Goal: Task Accomplishment & Management: Use online tool/utility

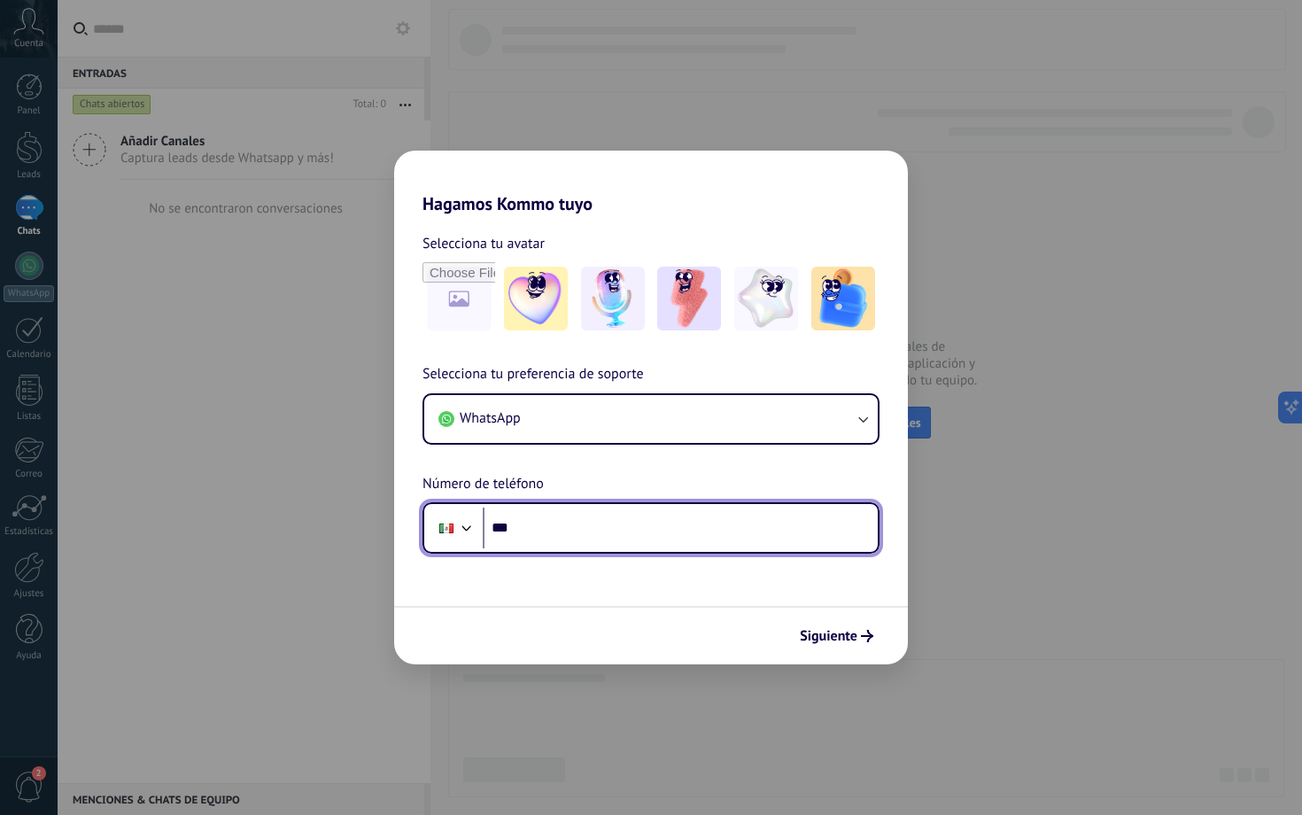
click at [620, 518] on input "***" at bounding box center [680, 528] width 395 height 41
type input "**********"
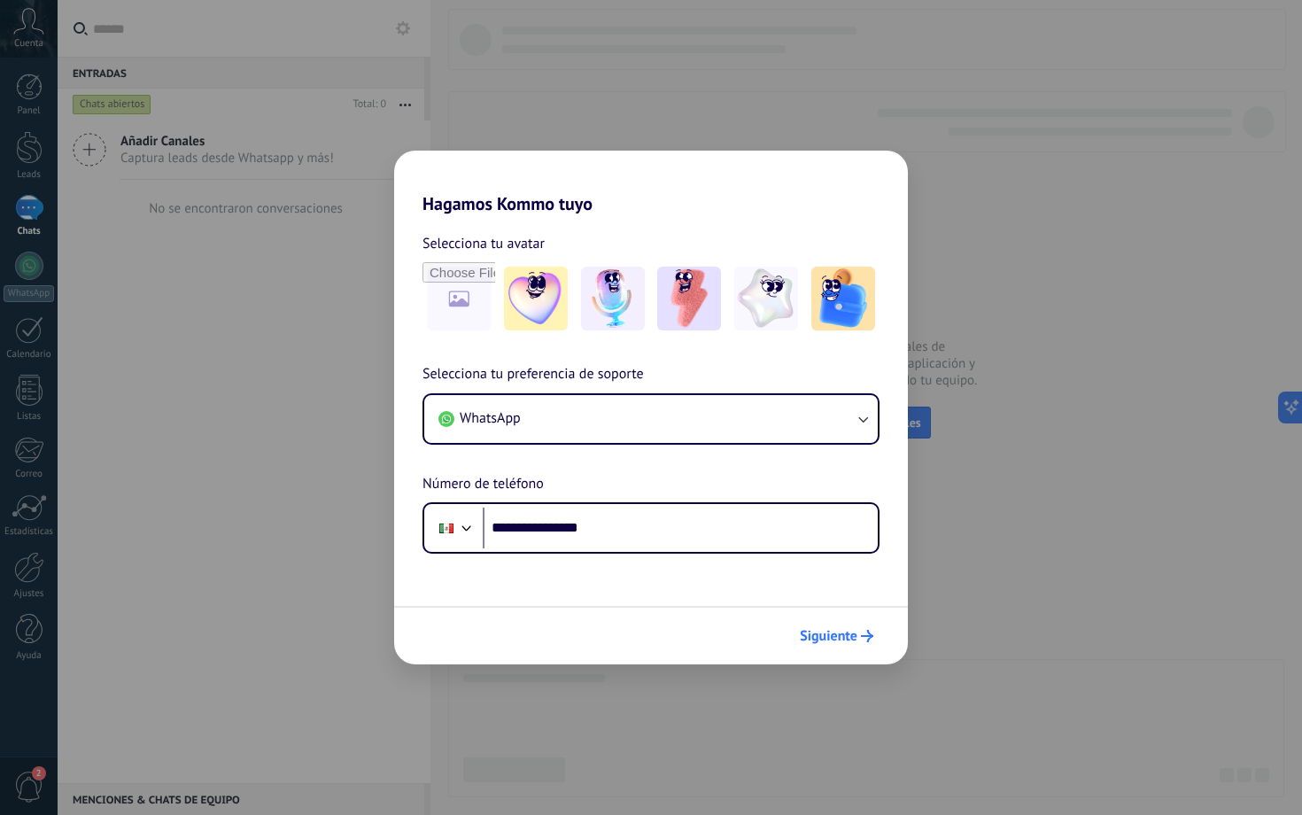
click at [859, 598] on span "Siguiente" at bounding box center [837, 636] width 74 height 12
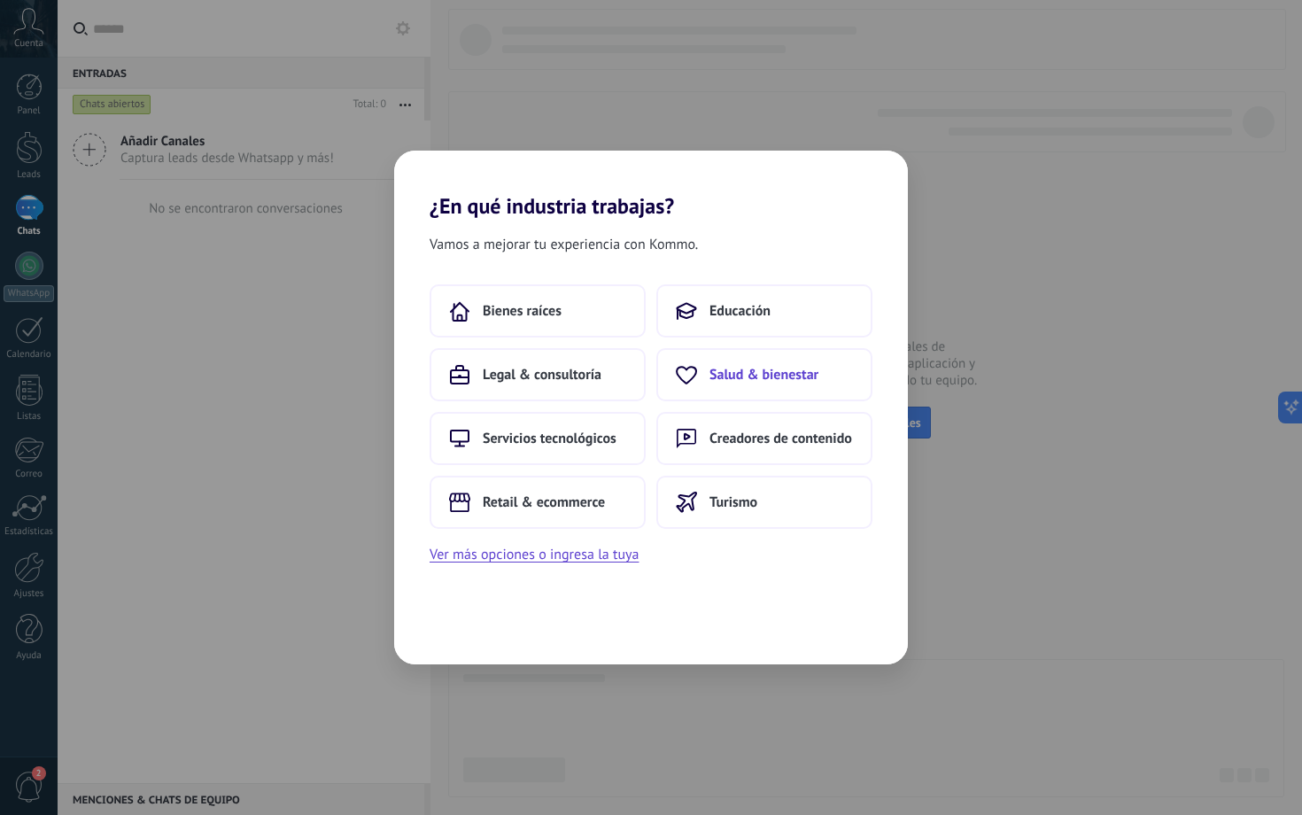
click at [788, 368] on span "Salud & bienestar" at bounding box center [764, 375] width 109 height 18
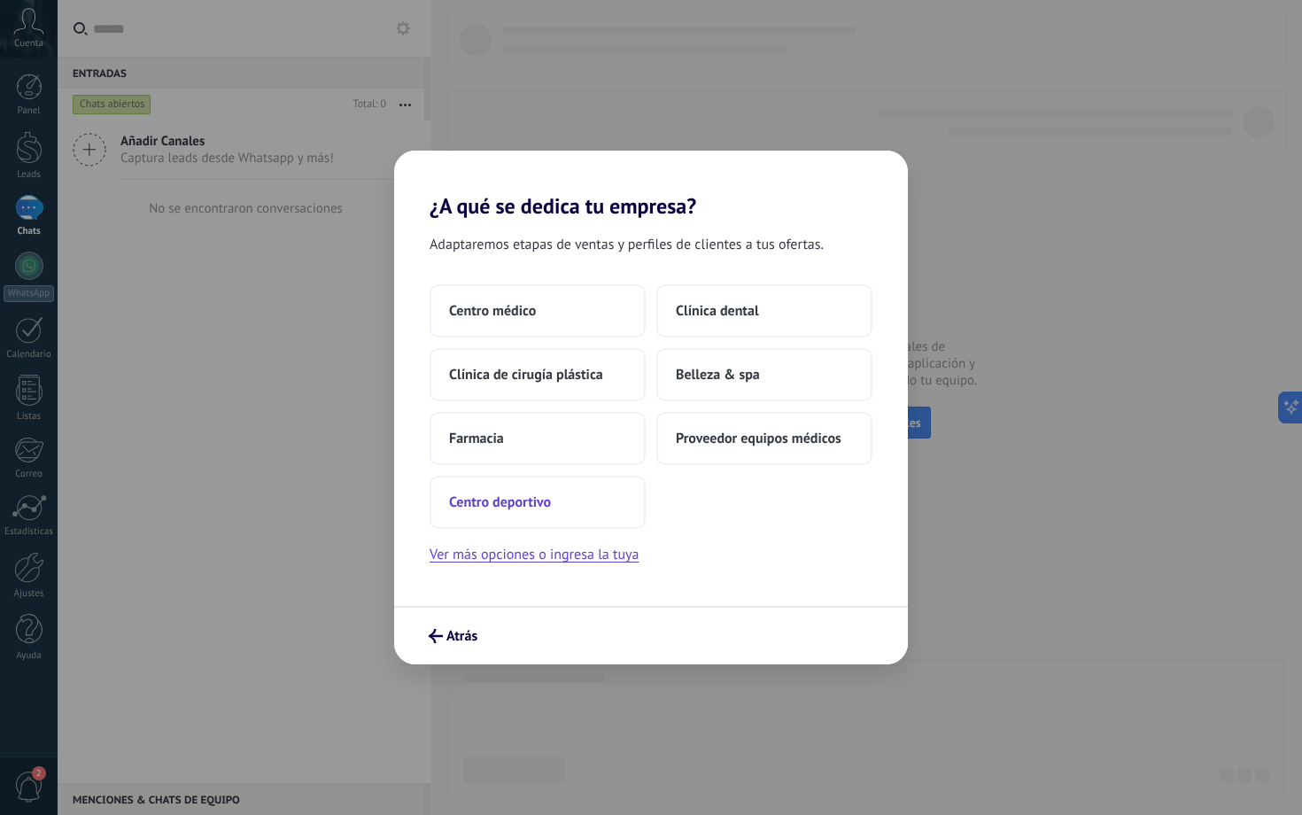
click at [558, 514] on button "Centro deportivo" at bounding box center [538, 502] width 216 height 53
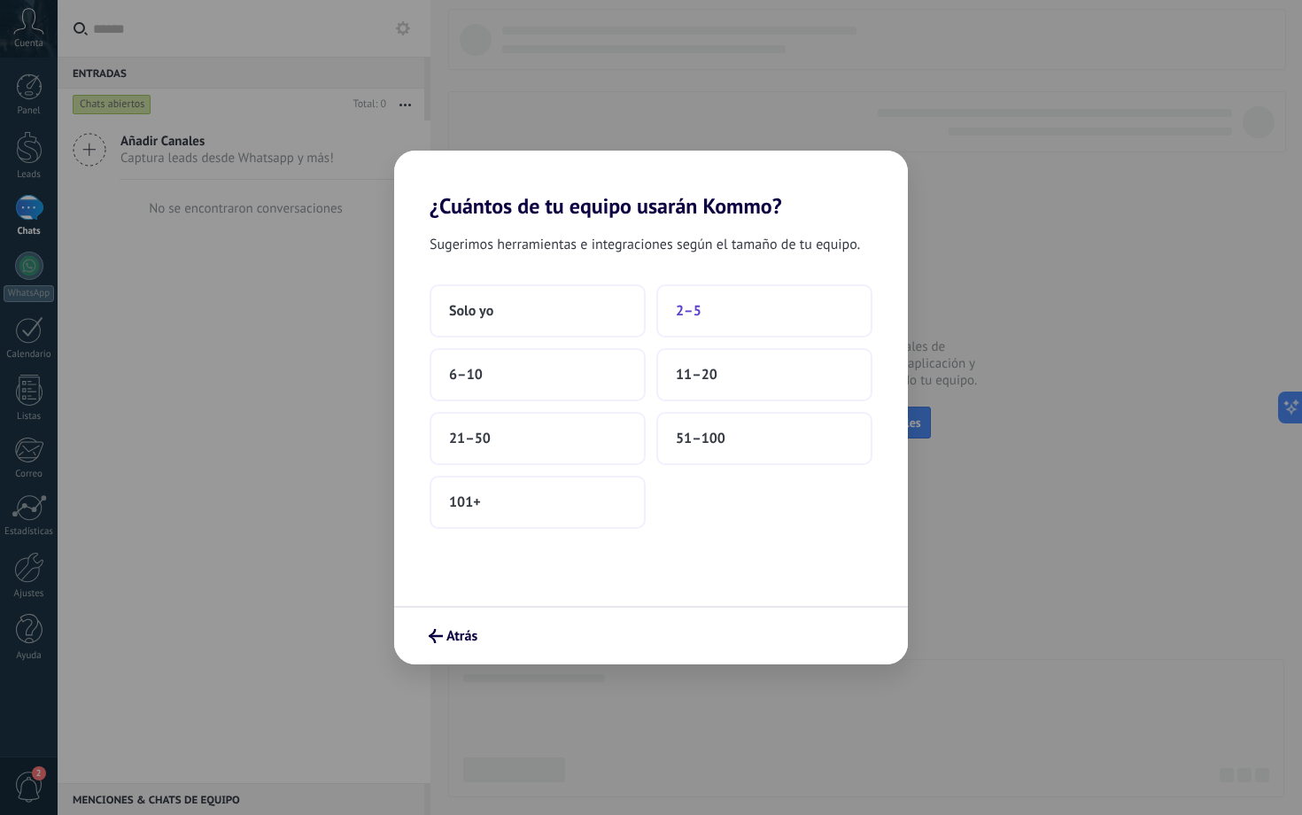
click at [725, 307] on button "2–5" at bounding box center [764, 310] width 216 height 53
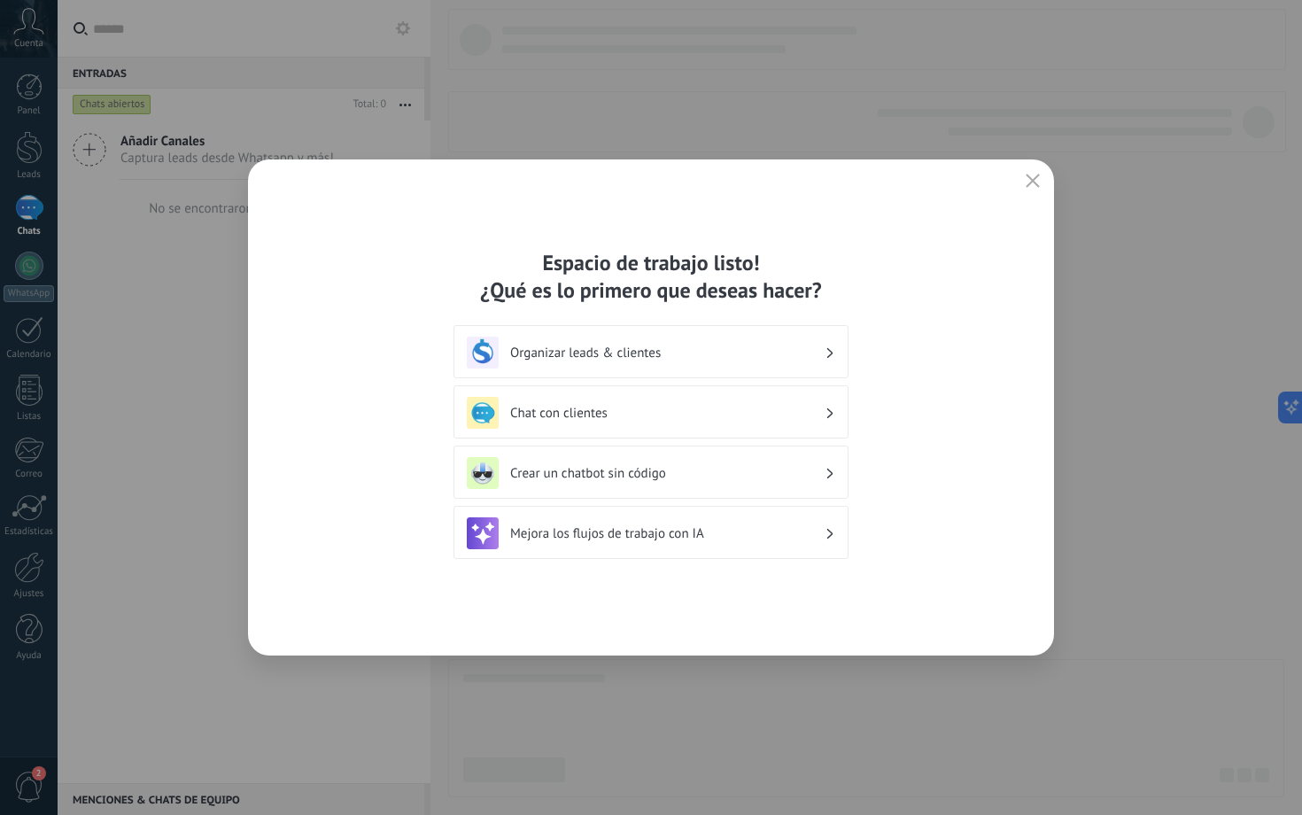
click at [834, 334] on div "Organizar leads & clientes" at bounding box center [651, 351] width 395 height 53
click at [814, 345] on h3 "Organizar leads & clientes" at bounding box center [667, 353] width 314 height 17
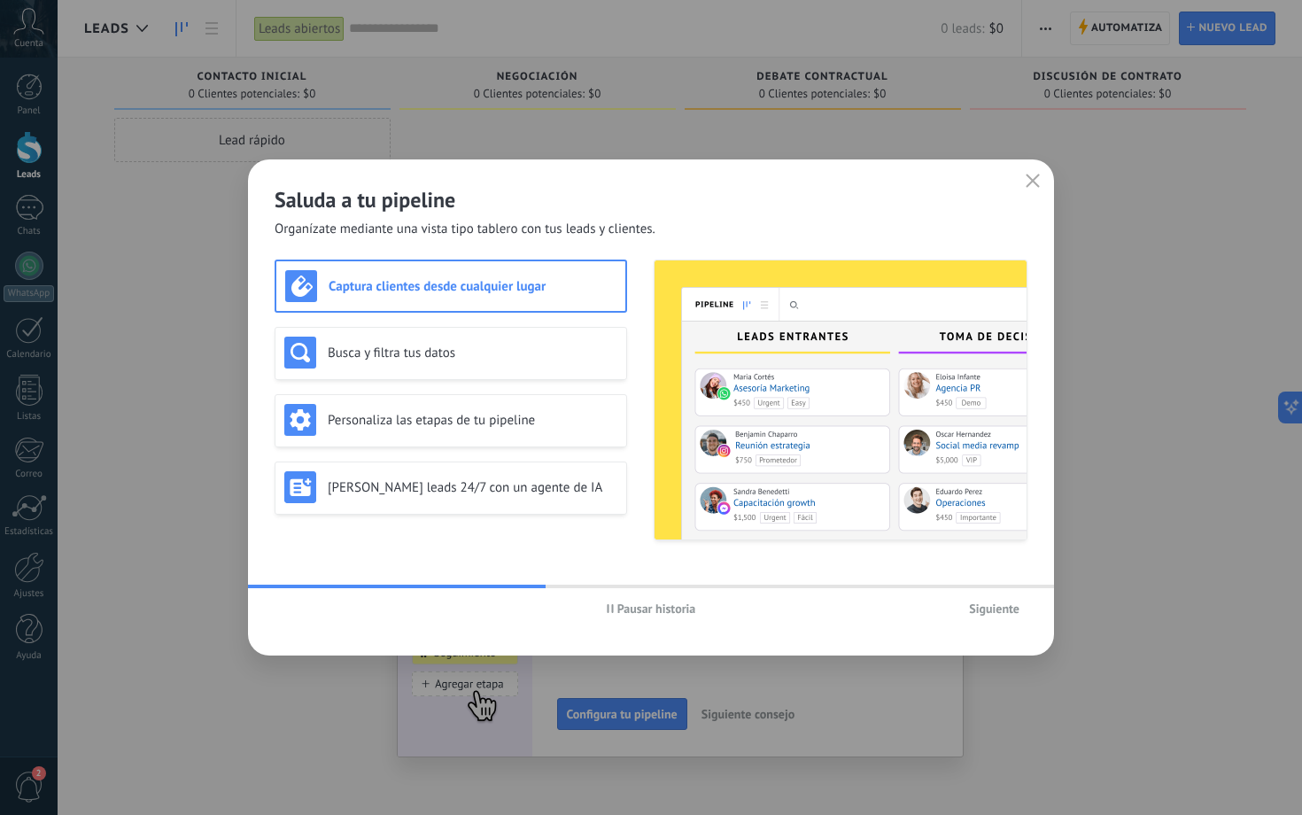
click at [1007, 598] on span "Siguiente" at bounding box center [994, 608] width 50 height 12
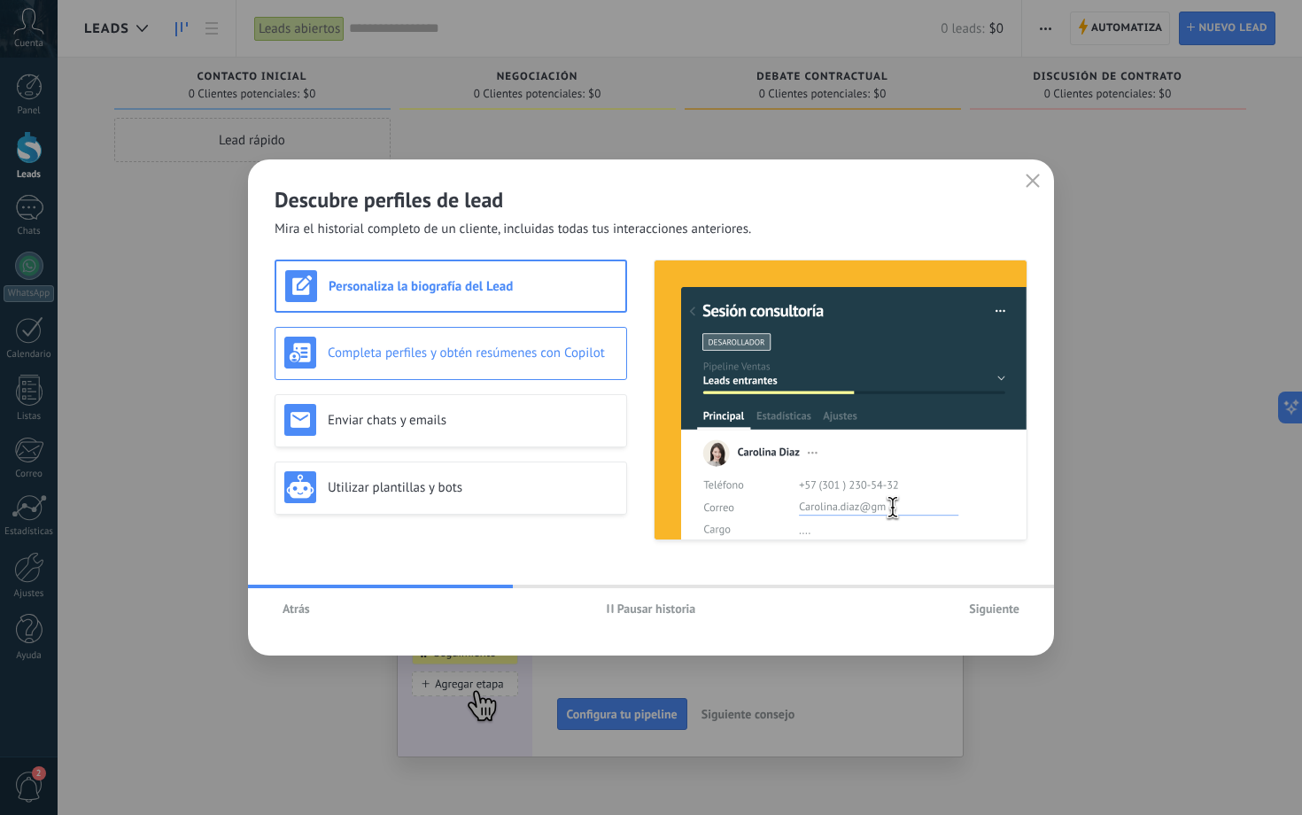
click at [569, 370] on div "Completa perfiles y obtén resúmenes con Copilot" at bounding box center [451, 353] width 353 height 53
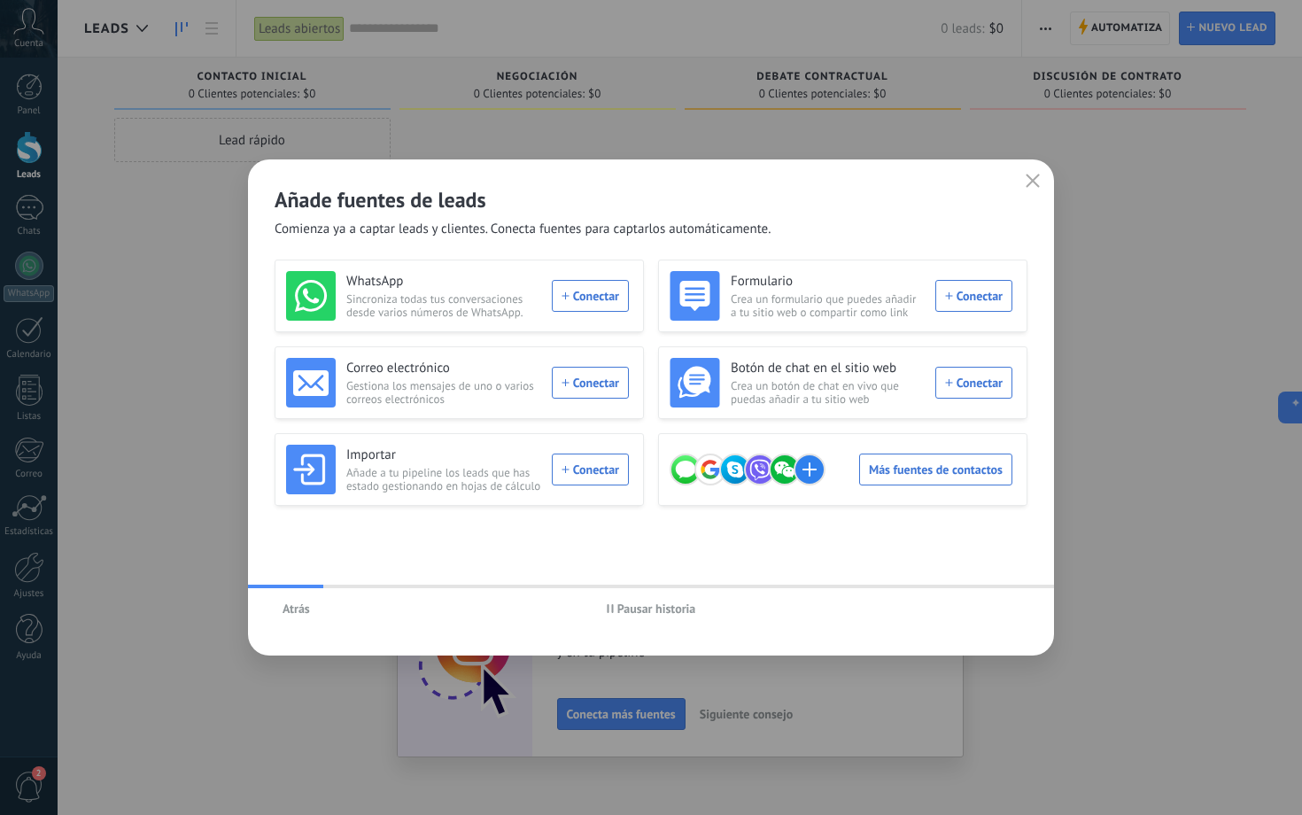
click at [299, 598] on span "Atrás" at bounding box center [296, 608] width 27 height 12
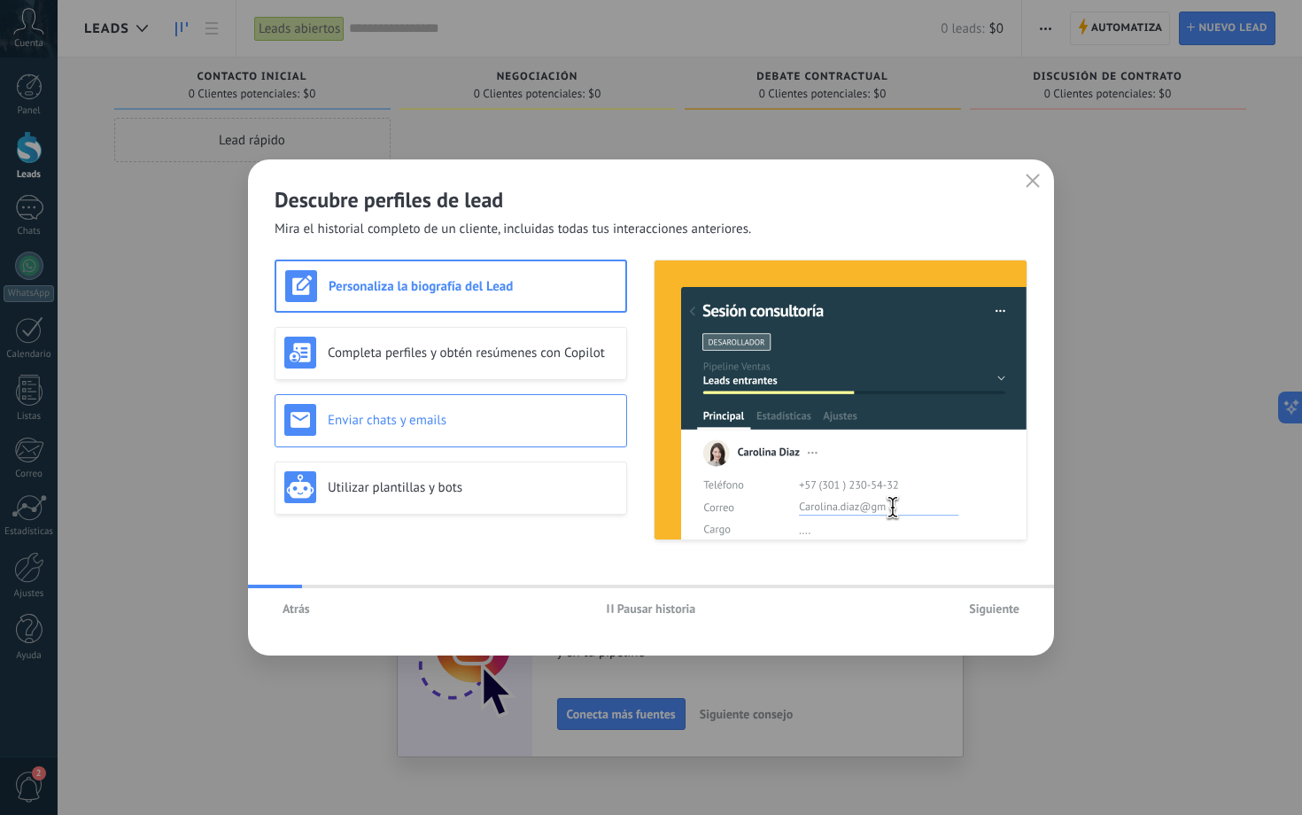
click at [442, 419] on h3 "Enviar chats y emails" at bounding box center [473, 420] width 290 height 17
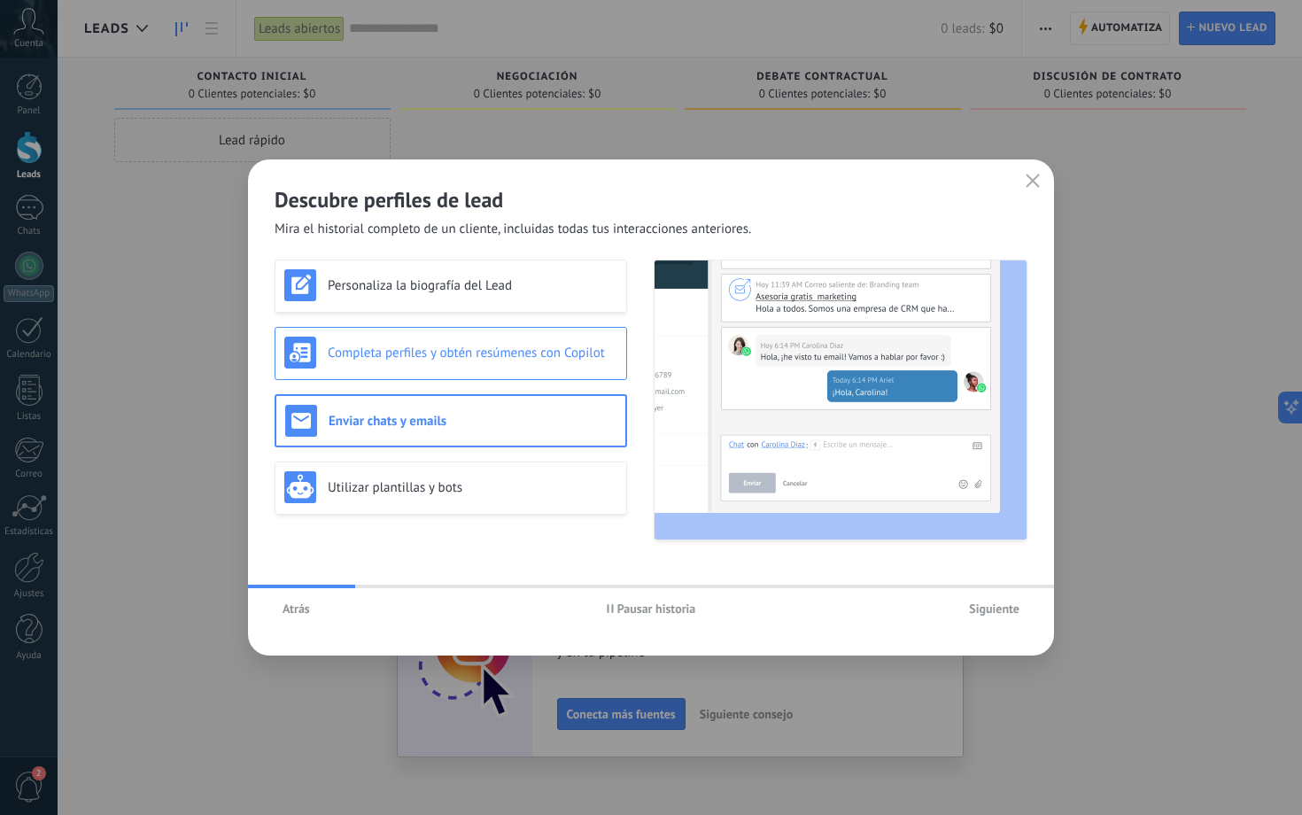
click at [524, 329] on div "Completa perfiles y obtén resúmenes con Copilot" at bounding box center [451, 353] width 353 height 53
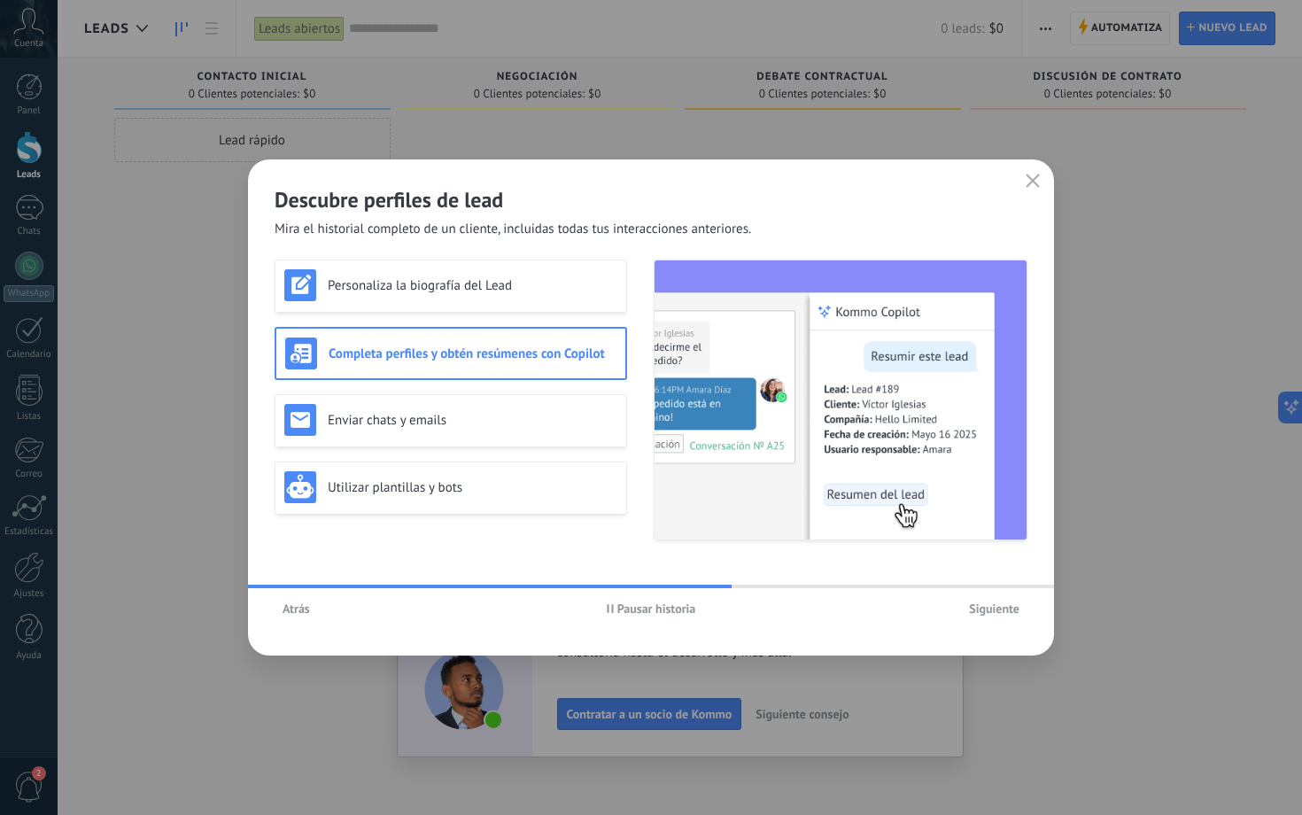
click at [520, 346] on h3 "Completa perfiles y obtén resúmenes con Copilot" at bounding box center [473, 353] width 288 height 17
click at [672, 598] on span "Pausar historia" at bounding box center [656, 608] width 79 height 12
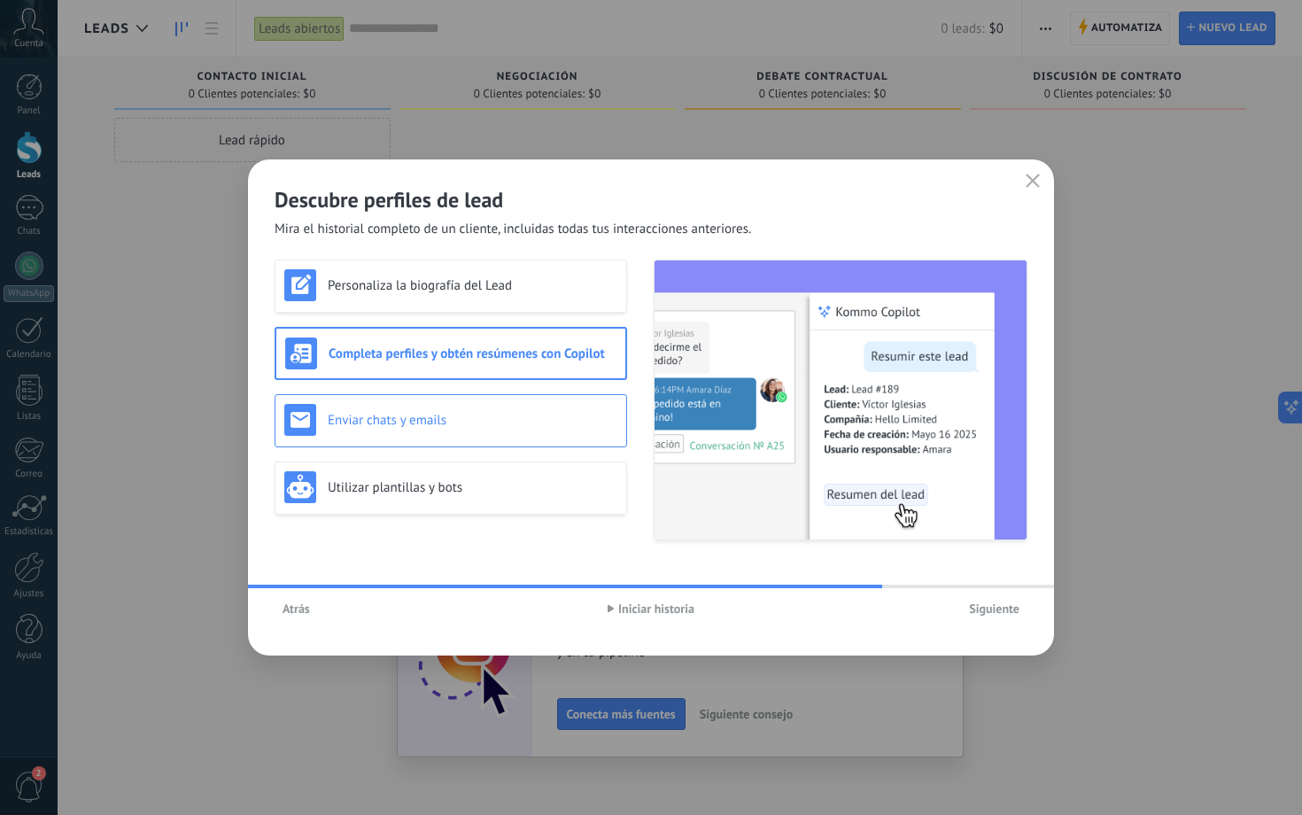
click at [550, 407] on div "Enviar chats y emails" at bounding box center [450, 420] width 333 height 32
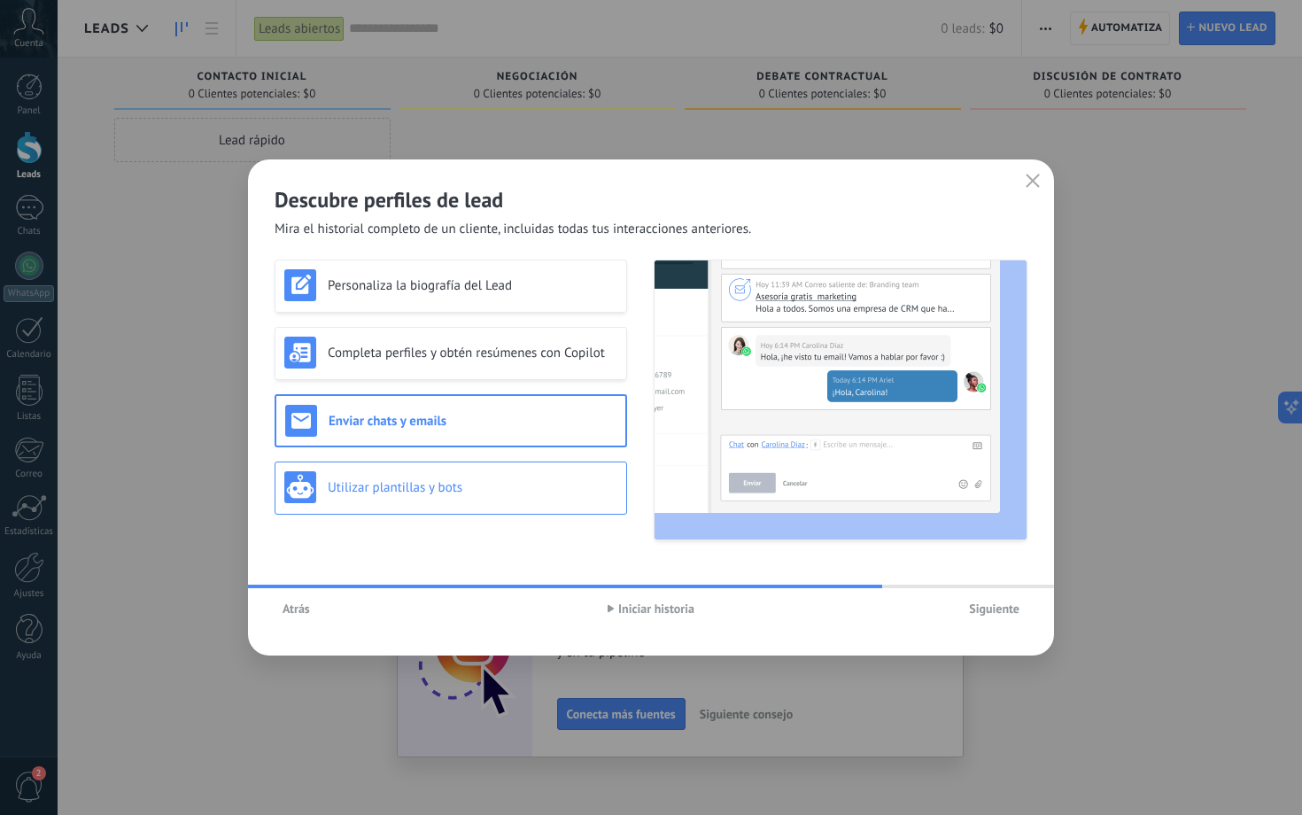
click at [513, 485] on h3 "Utilizar plantillas y bots" at bounding box center [473, 487] width 290 height 17
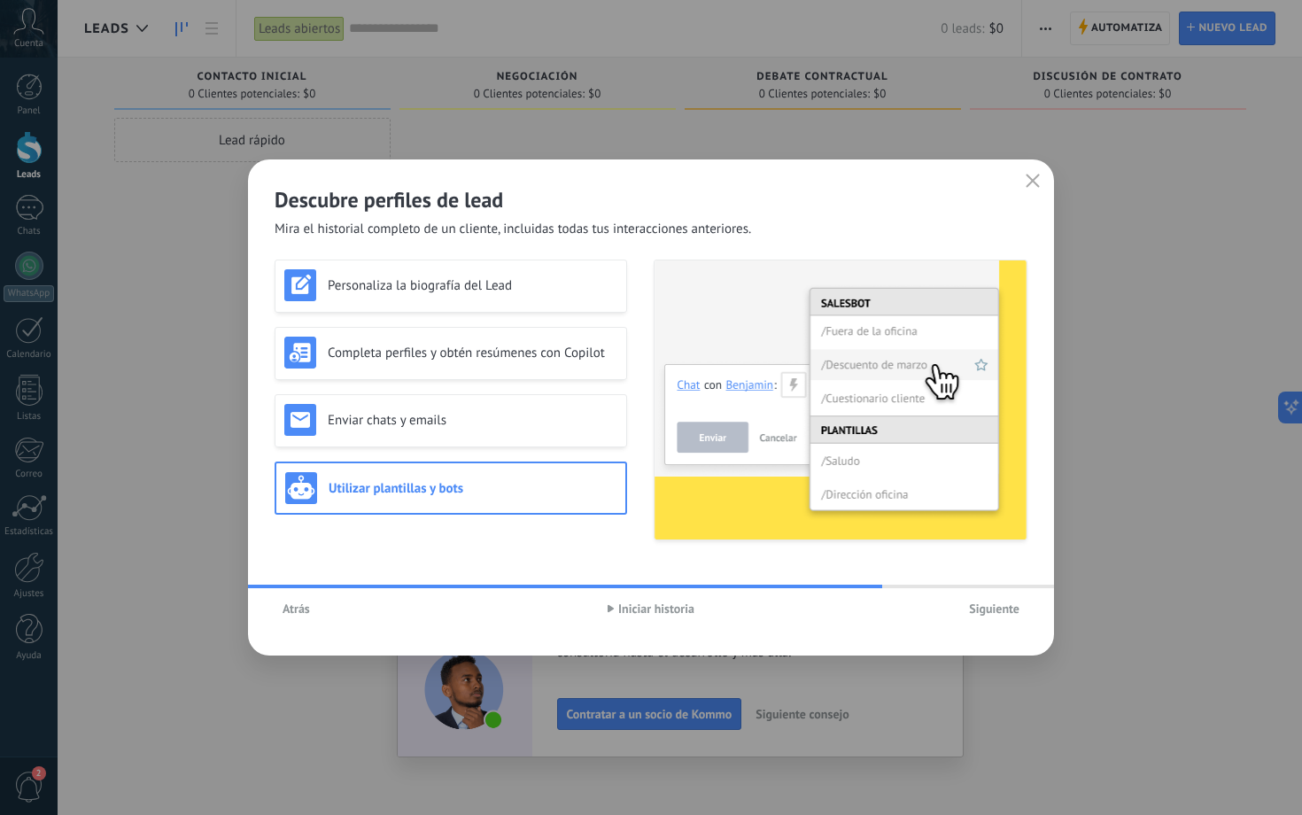
click at [1016, 598] on button "Siguiente" at bounding box center [994, 608] width 66 height 27
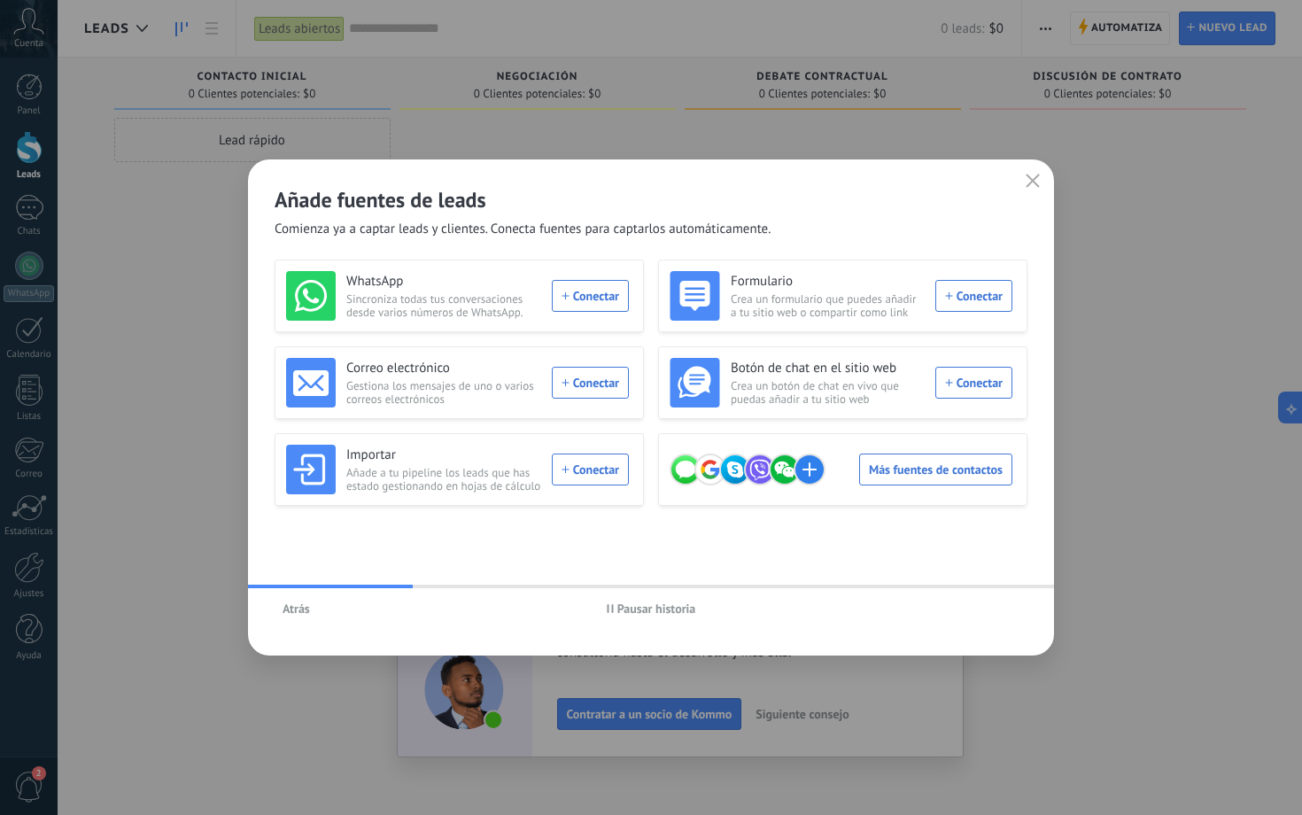
click at [1027, 183] on icon "button" at bounding box center [1033, 181] width 14 height 14
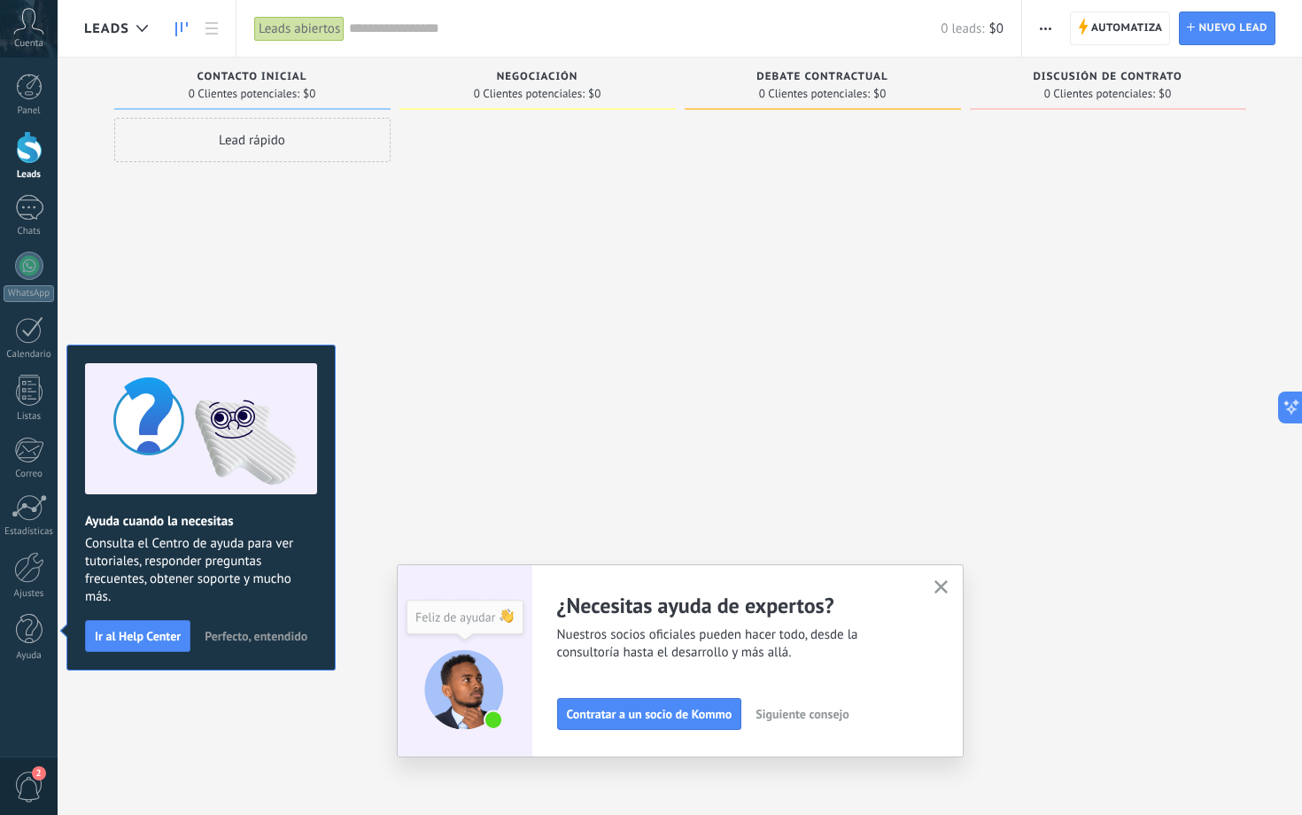
click at [944, 594] on span "button" at bounding box center [941, 587] width 13 height 15
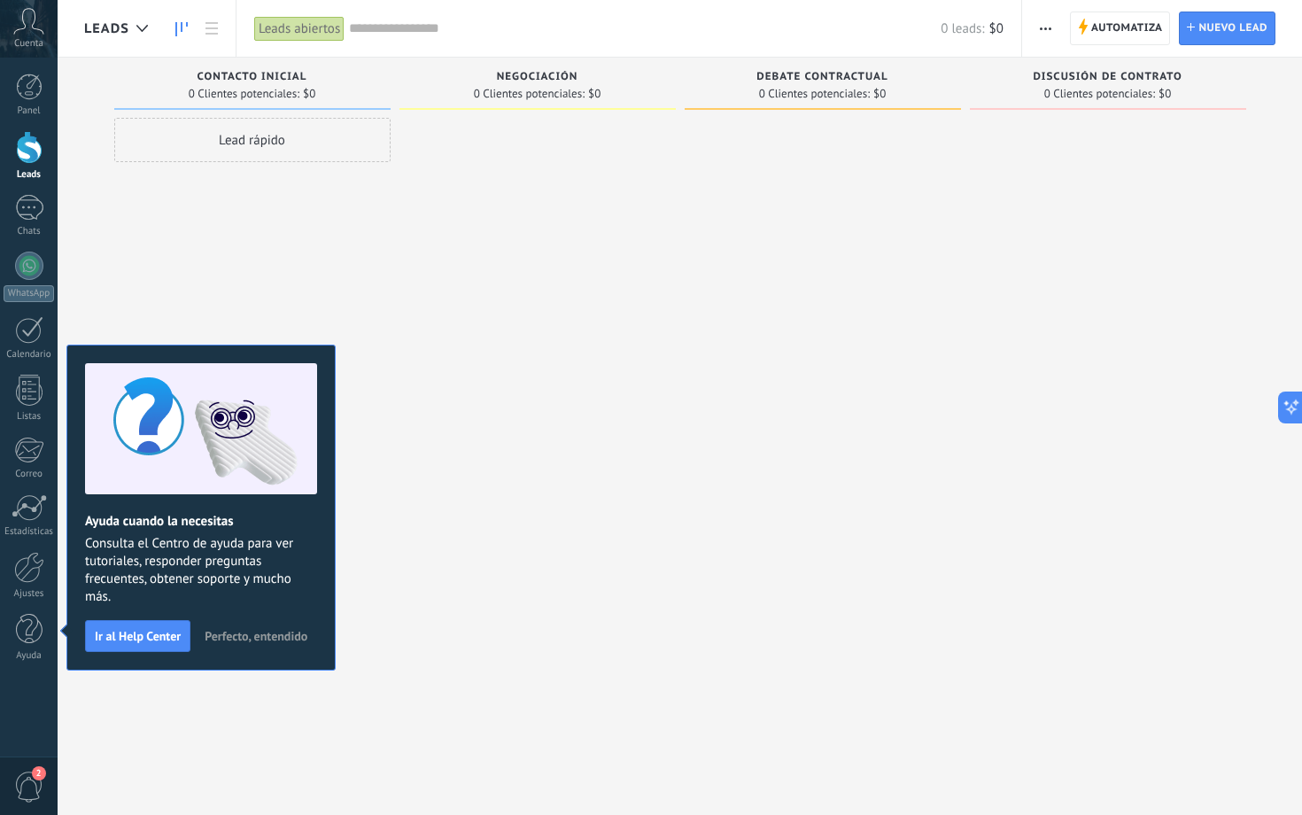
click at [287, 598] on span "Perfecto, entendido" at bounding box center [256, 636] width 103 height 12
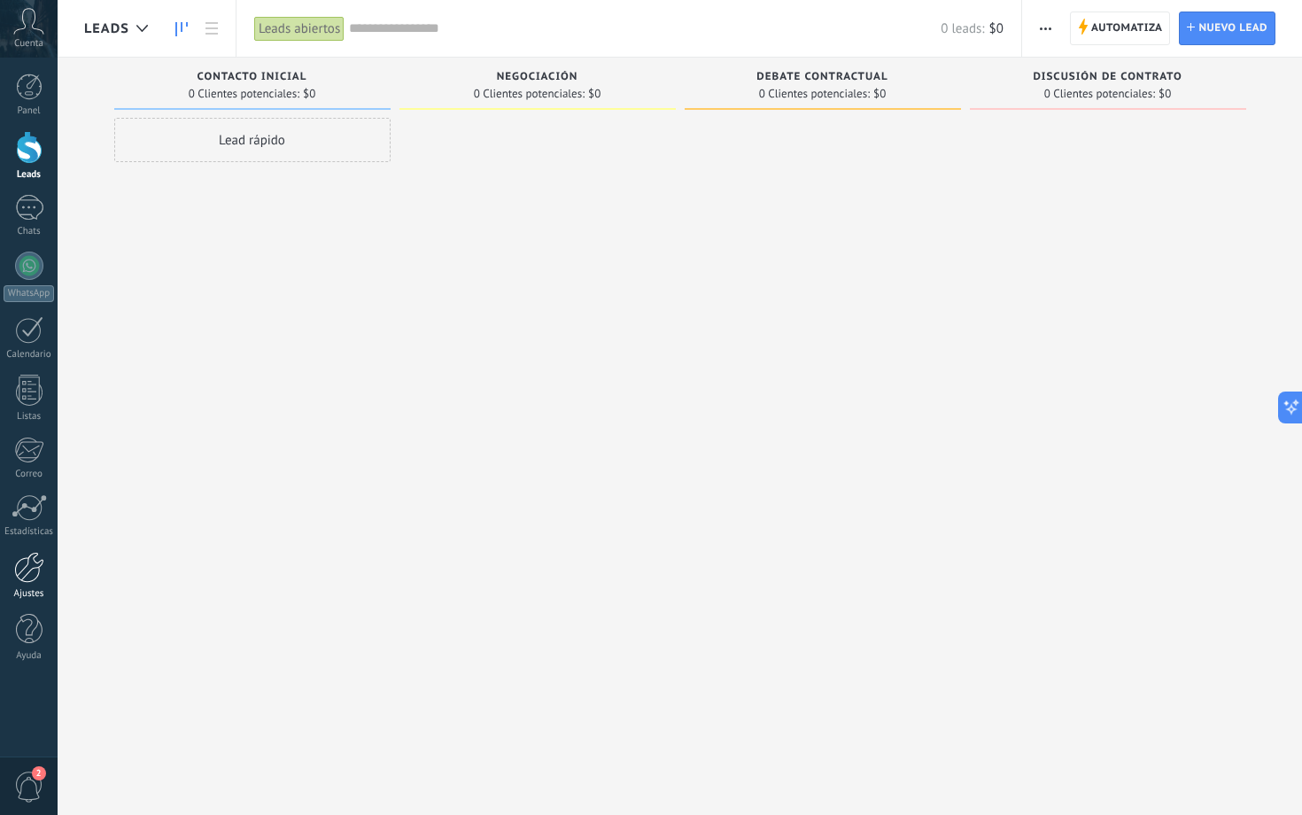
click at [26, 582] on div at bounding box center [29, 567] width 30 height 31
